Goal: Information Seeking & Learning: Learn about a topic

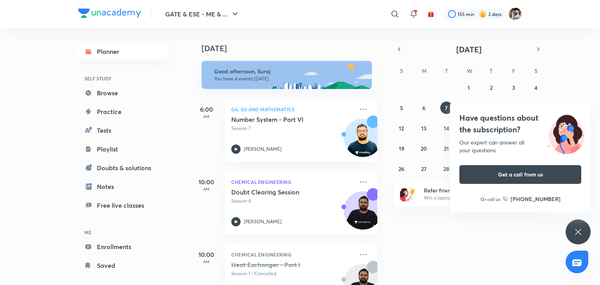
click at [580, 234] on icon at bounding box center [578, 232] width 6 height 6
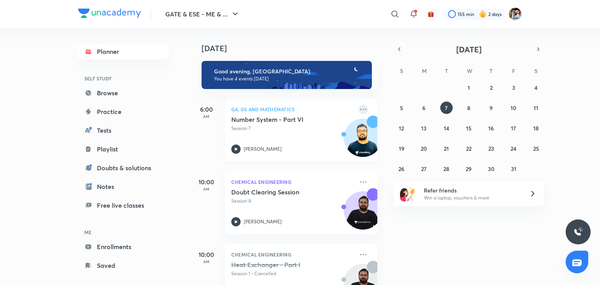
click at [359, 111] on icon at bounding box center [363, 109] width 9 height 9
click at [388, 240] on div "Today Good evening, Suraj You have 4 events today 6:00 AM GA, GS and Mathematic…" at bounding box center [395, 156] width 408 height 257
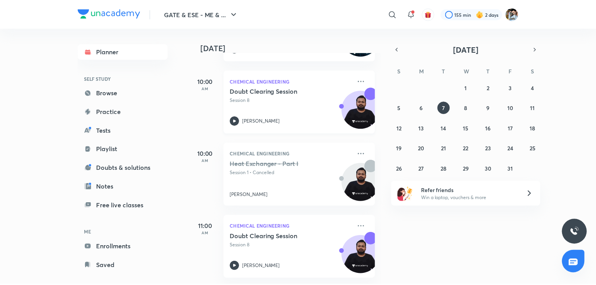
scroll to position [68, 0]
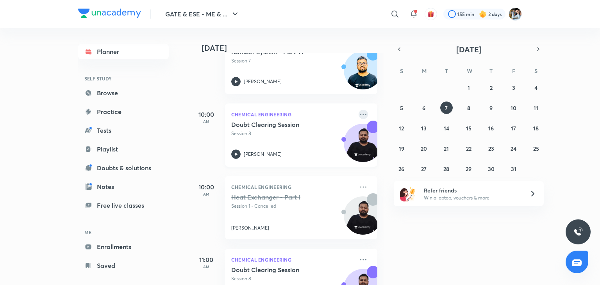
click at [359, 114] on icon at bounding box center [363, 114] width 9 height 9
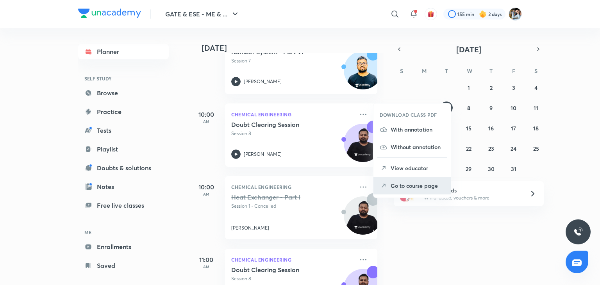
click at [398, 187] on p "Go to course page" at bounding box center [418, 186] width 54 height 8
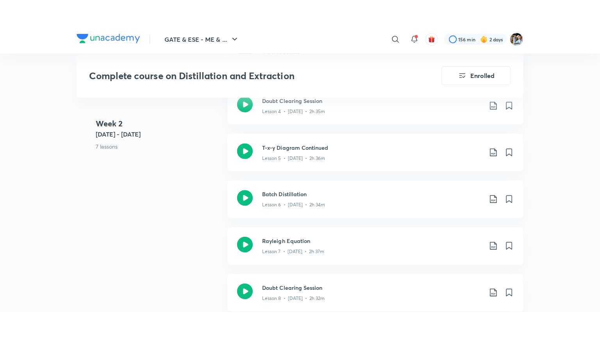
scroll to position [664, 0]
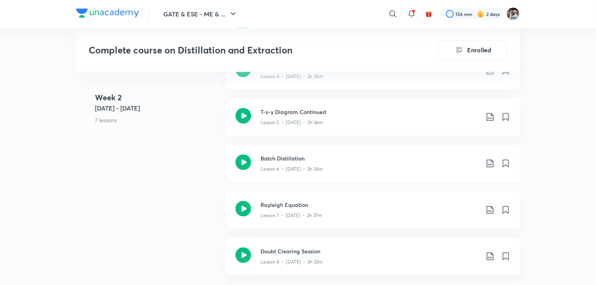
click at [330, 170] on div "Lesson 6 • Apr 4 • 2h 34m" at bounding box center [370, 168] width 219 height 10
